Goal: Find specific page/section: Find specific page/section

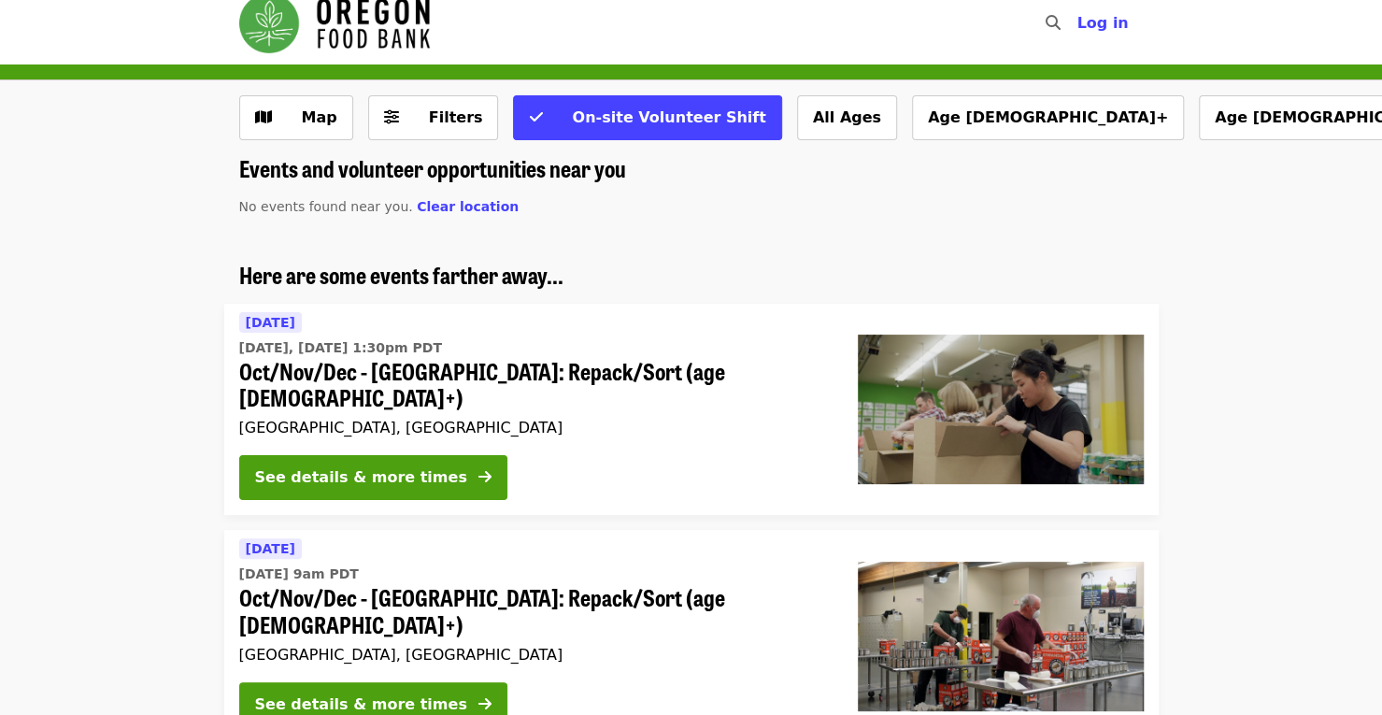
scroll to position [17, 0]
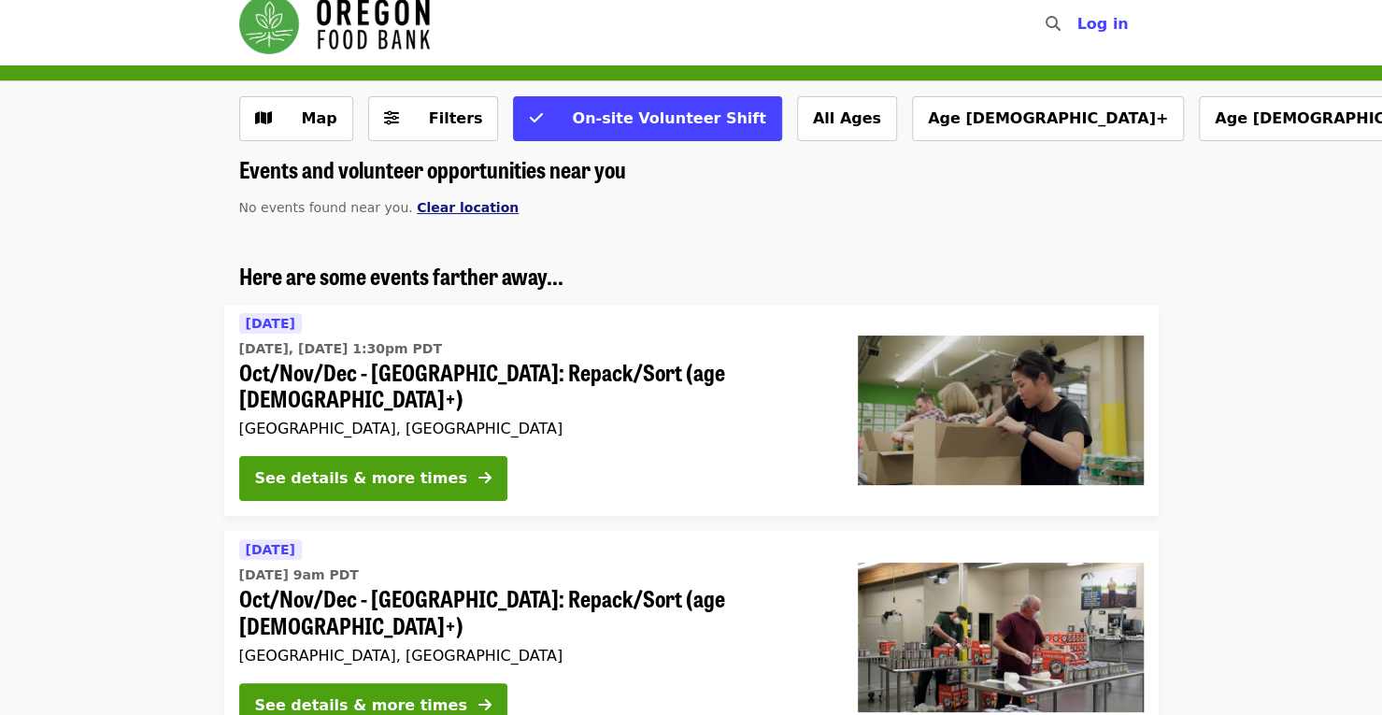
click at [449, 208] on span "Clear location" at bounding box center [468, 207] width 102 height 15
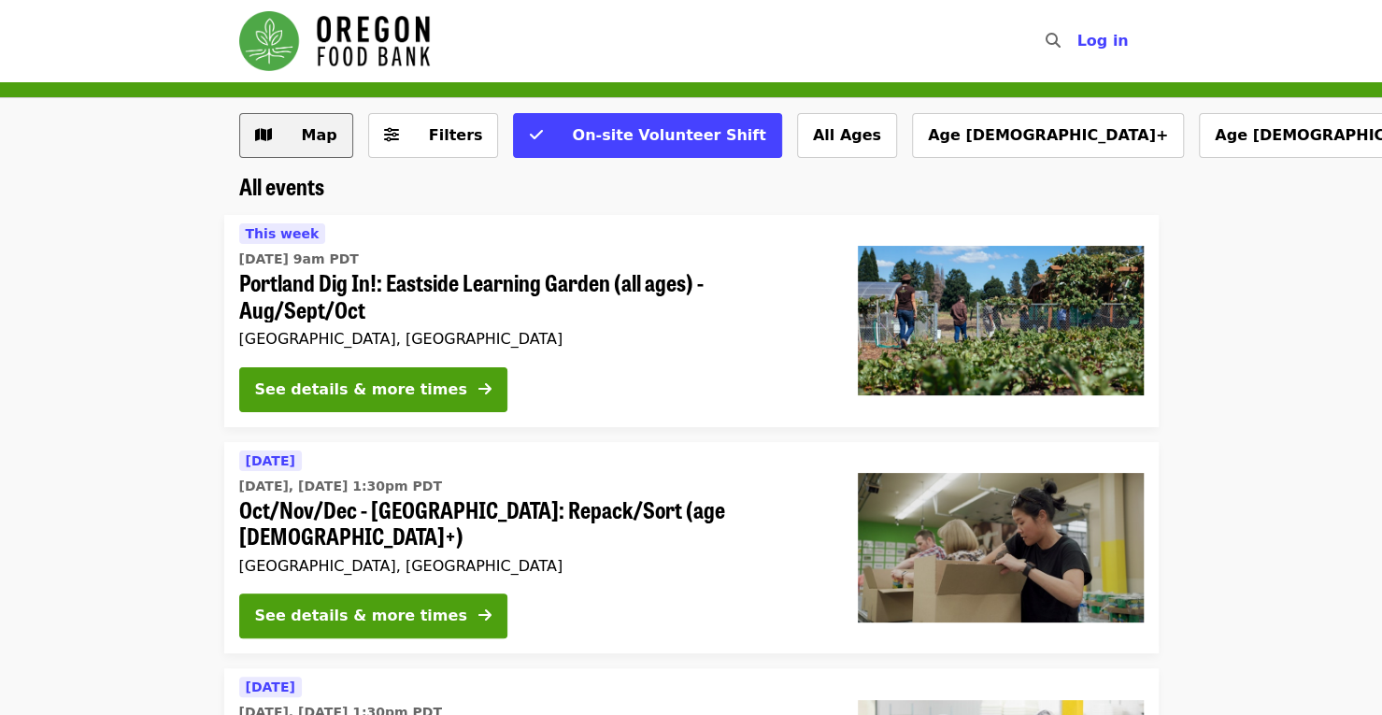
click at [316, 150] on button "Map" at bounding box center [296, 135] width 114 height 45
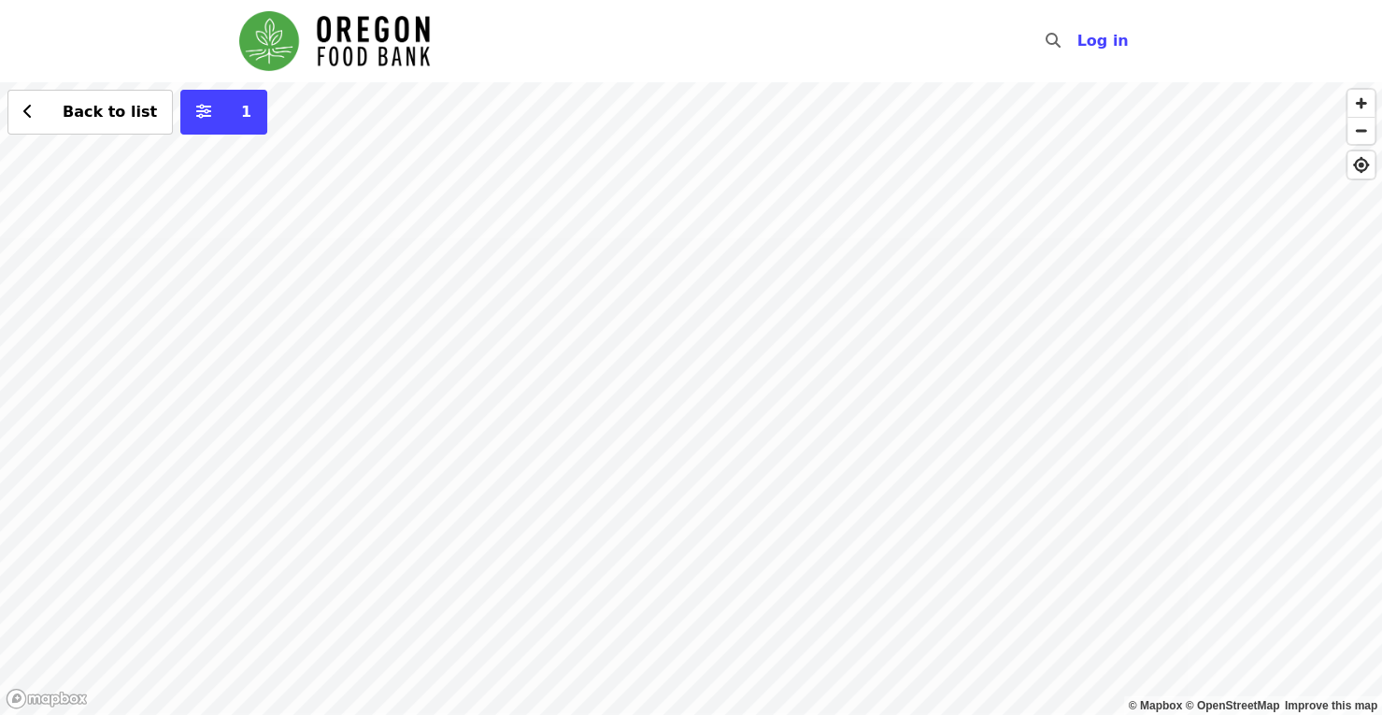
click at [236, 541] on div "Back to list 1" at bounding box center [691, 398] width 1382 height 633
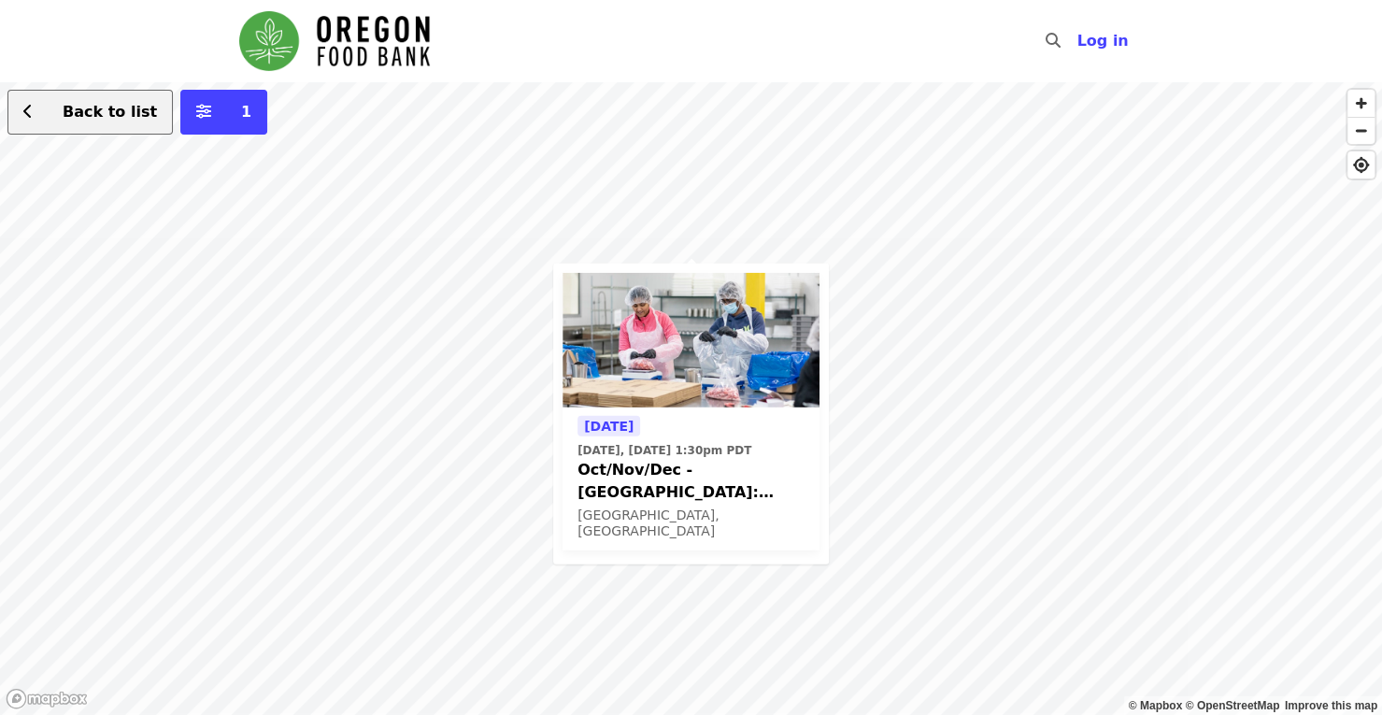
click at [93, 132] on button "Back to list" at bounding box center [89, 112] width 165 height 45
